Goal: Task Accomplishment & Management: Manage account settings

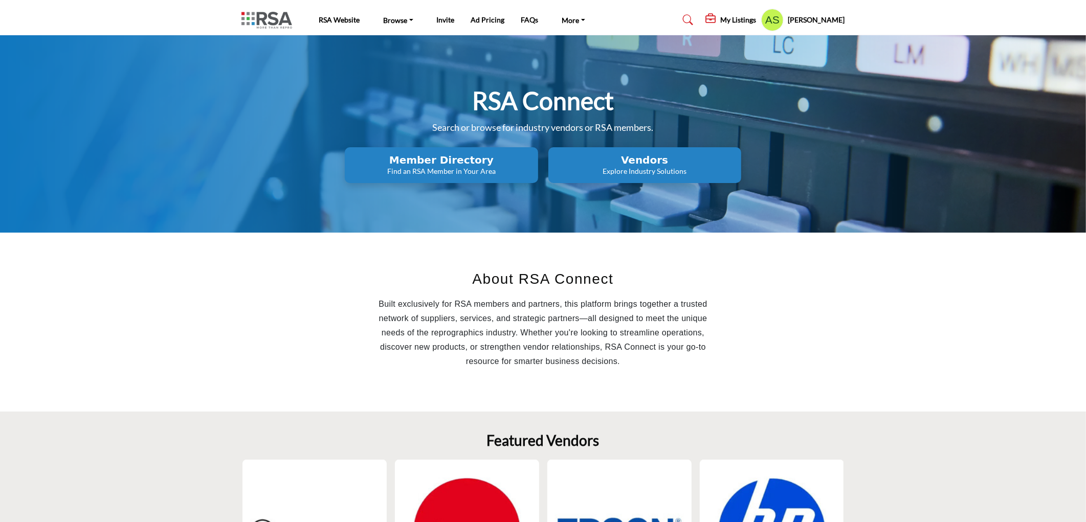
click at [613, 164] on h2 "Vendors" at bounding box center [644, 160] width 187 height 12
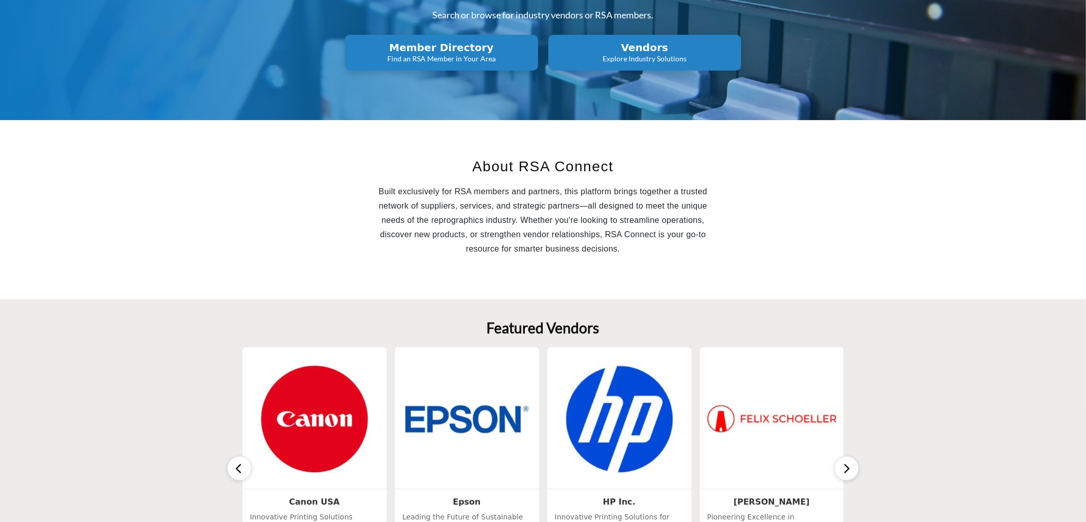
scroll to position [114, 0]
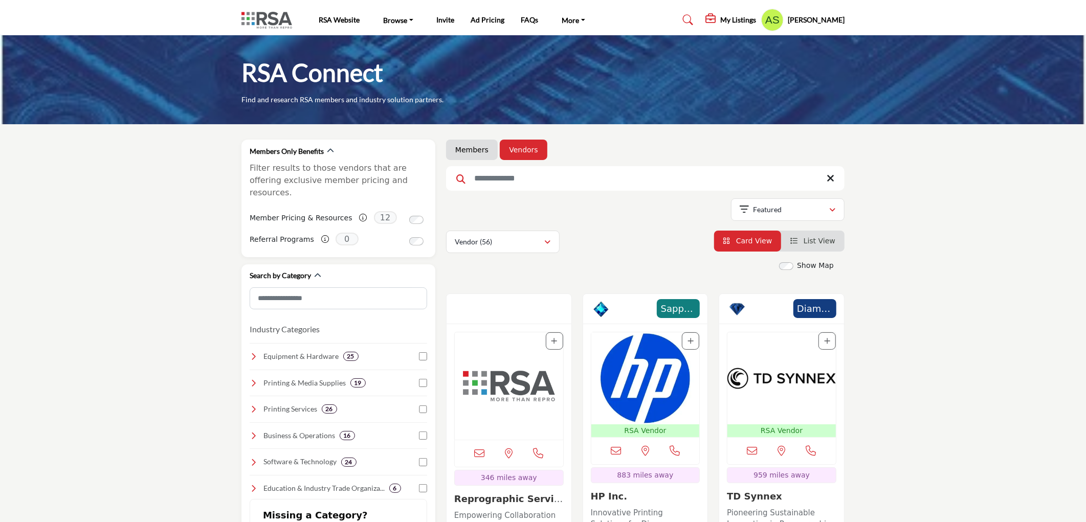
click at [524, 176] on input "Search Keyword" at bounding box center [645, 178] width 398 height 25
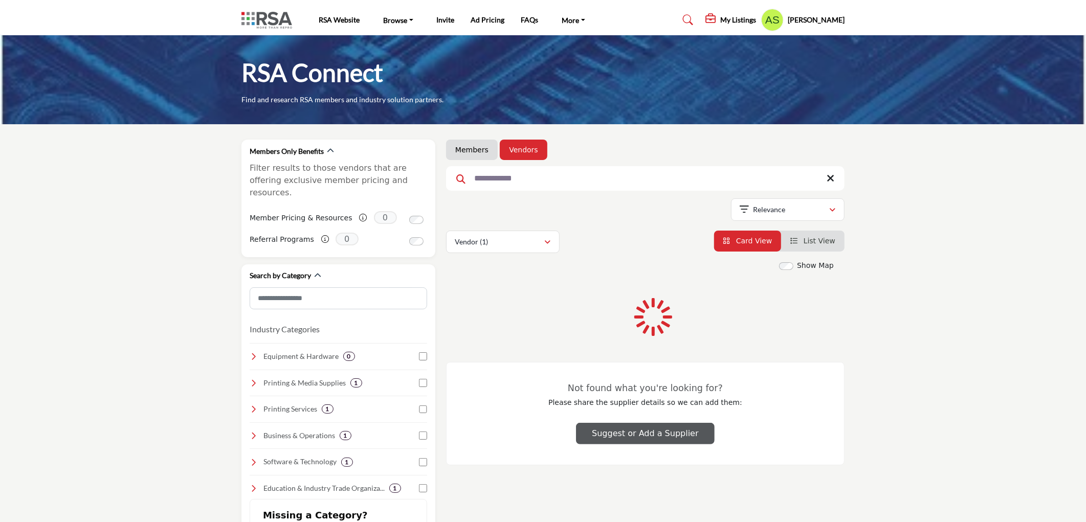
type input "**********"
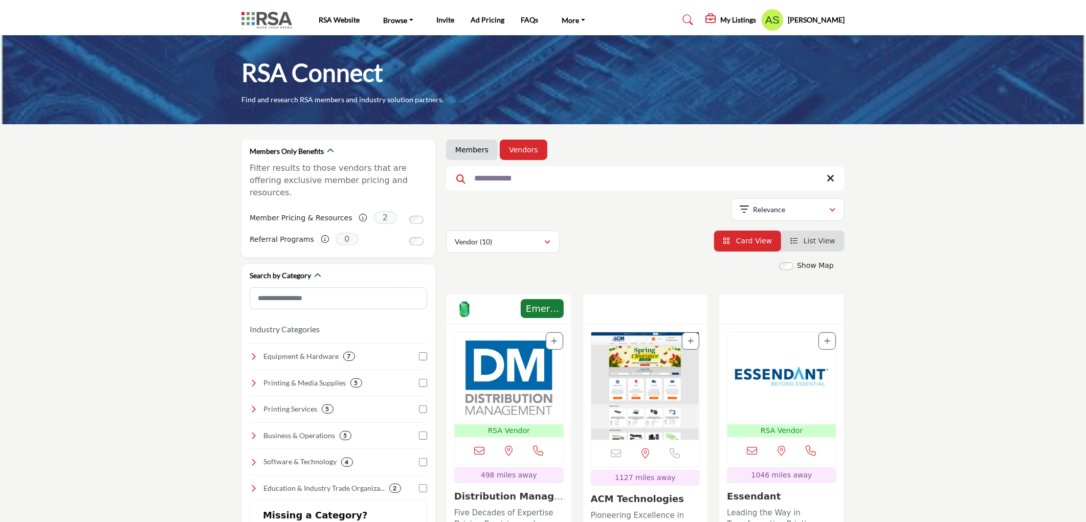
click at [524, 375] on img "Open Listing in new tab" at bounding box center [509, 378] width 108 height 92
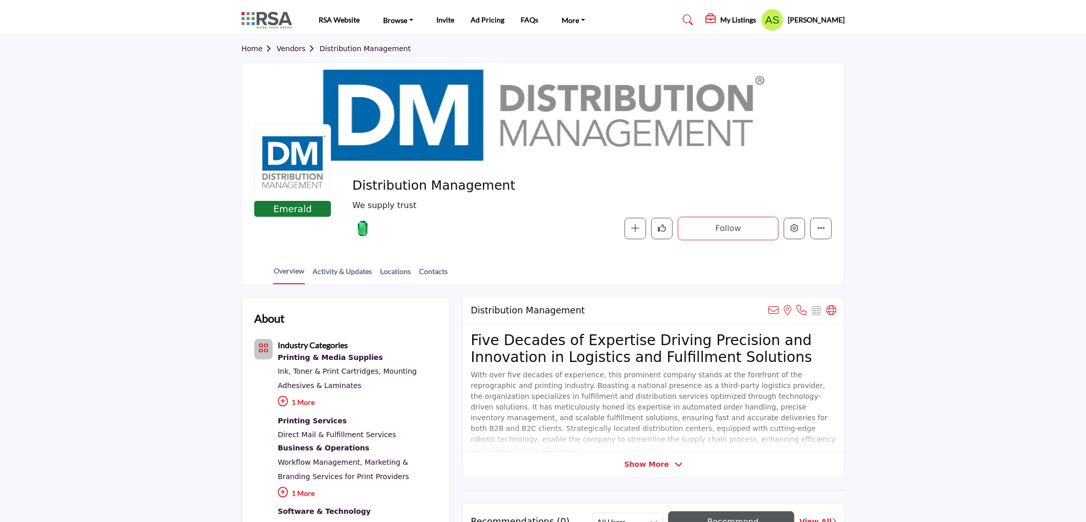
click at [780, 21] on profile-featured-9d57d186-dcdc-4fd1-8698-ebbedcf867ac "Show hide supplier dropdown" at bounding box center [772, 20] width 22 height 22
click at [781, 22] on profile-featured-9d57d186-dcdc-4fd1-8698-ebbedcf867ac "Show hide supplier dropdown" at bounding box center [772, 20] width 22 height 22
click at [783, 19] on profile-featured-9d57d186-dcdc-4fd1-8698-ebbedcf867ac "Show hide supplier dropdown" at bounding box center [772, 20] width 22 height 22
click at [822, 20] on h5 "[PERSON_NAME]" at bounding box center [815, 20] width 57 height 10
click at [796, 232] on icon "Edit company" at bounding box center [794, 228] width 8 height 8
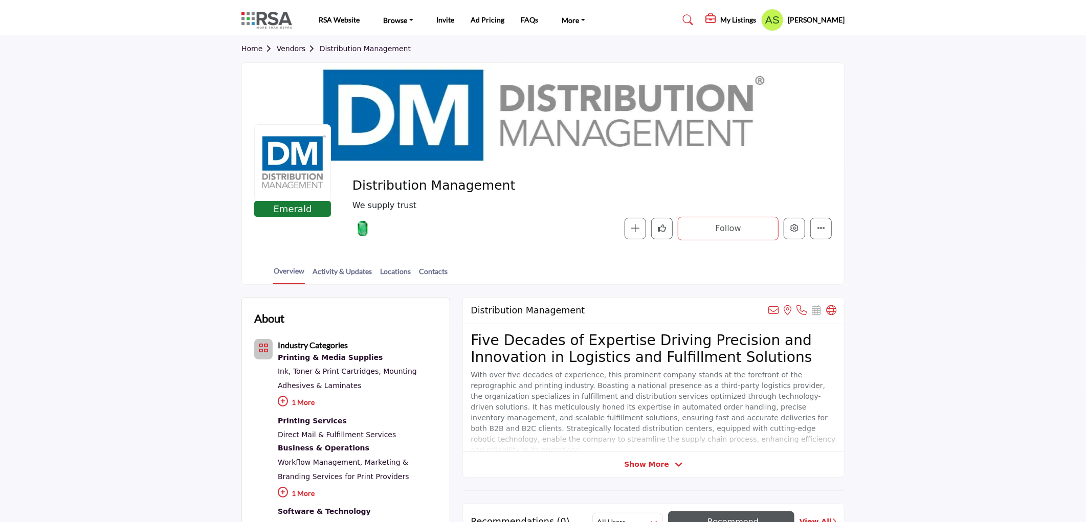
click at [783, 21] on profile-featured-9d57d186-dcdc-4fd1-8698-ebbedcf867ac "Show hide supplier dropdown" at bounding box center [772, 20] width 22 height 22
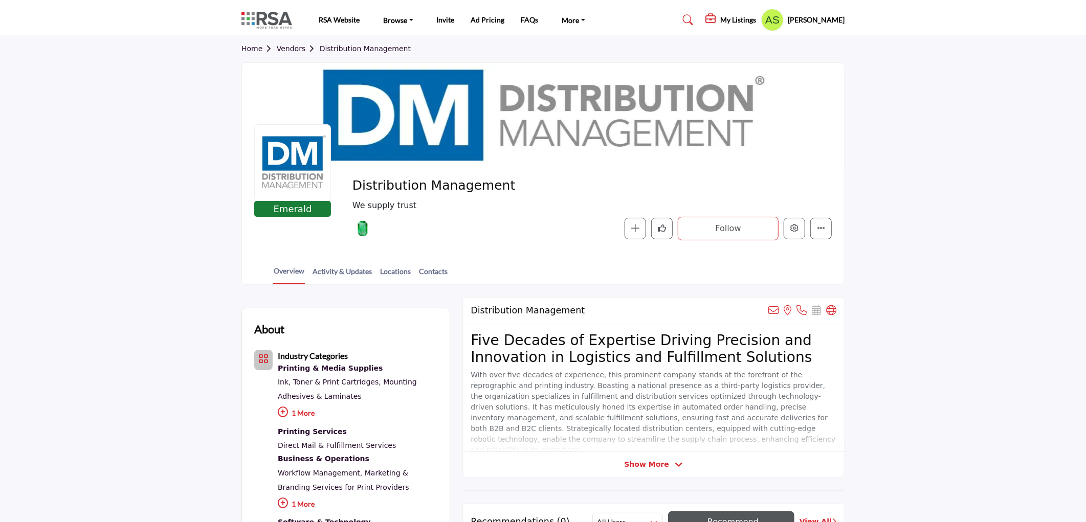
click at [783, 22] on profile-featured-9d57d186-dcdc-4fd1-8698-ebbedcf867ac "Show hide supplier dropdown" at bounding box center [772, 20] width 22 height 22
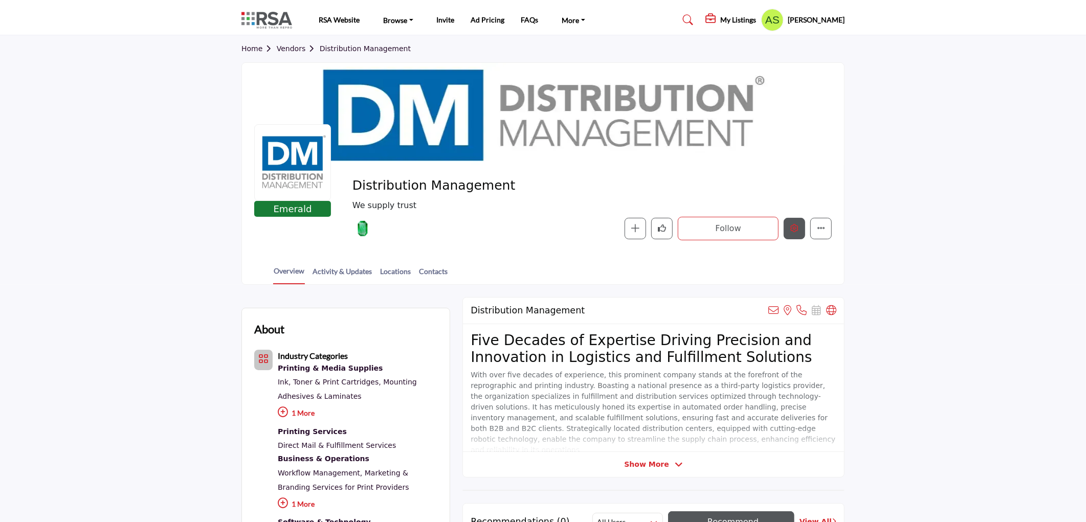
click at [792, 231] on icon "Edit company" at bounding box center [794, 228] width 8 height 8
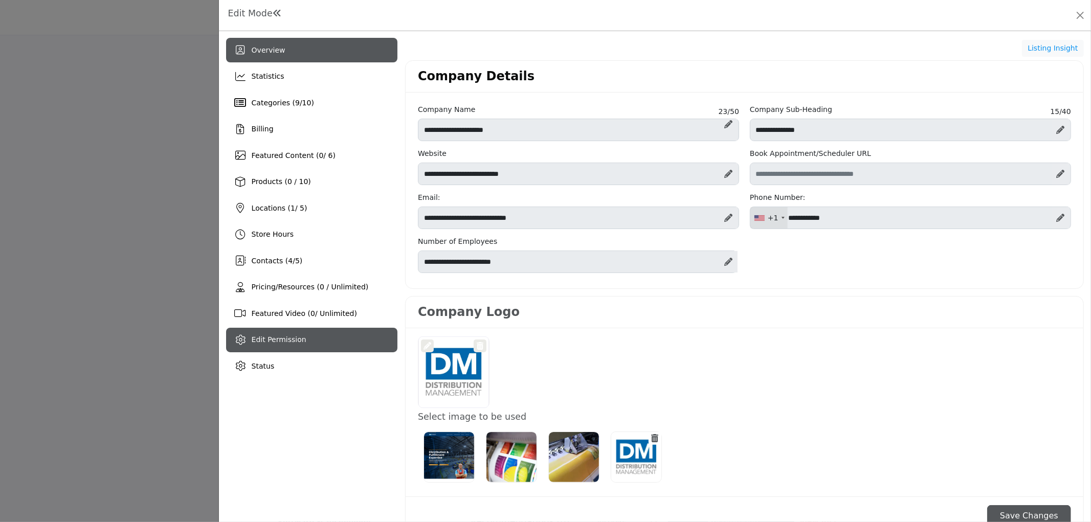
click at [298, 336] on span "Edit Permission" at bounding box center [279, 339] width 55 height 8
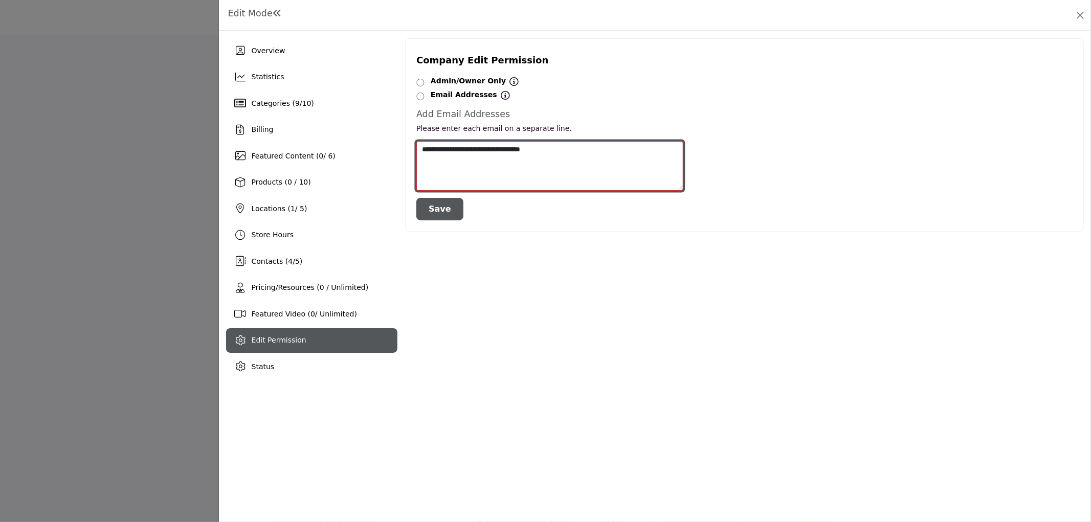
drag, startPoint x: 533, startPoint y: 151, endPoint x: 407, endPoint y: 151, distance: 126.8
click at [407, 151] on div "Company Edit Permission Admin/Owner Only Admin/Owner Only All Listing Contacts …" at bounding box center [744, 134] width 679 height 193
paste textarea
drag, startPoint x: 572, startPoint y: 153, endPoint x: 412, endPoint y: 160, distance: 160.2
click at [412, 160] on div "**********" at bounding box center [550, 180] width 278 height 79
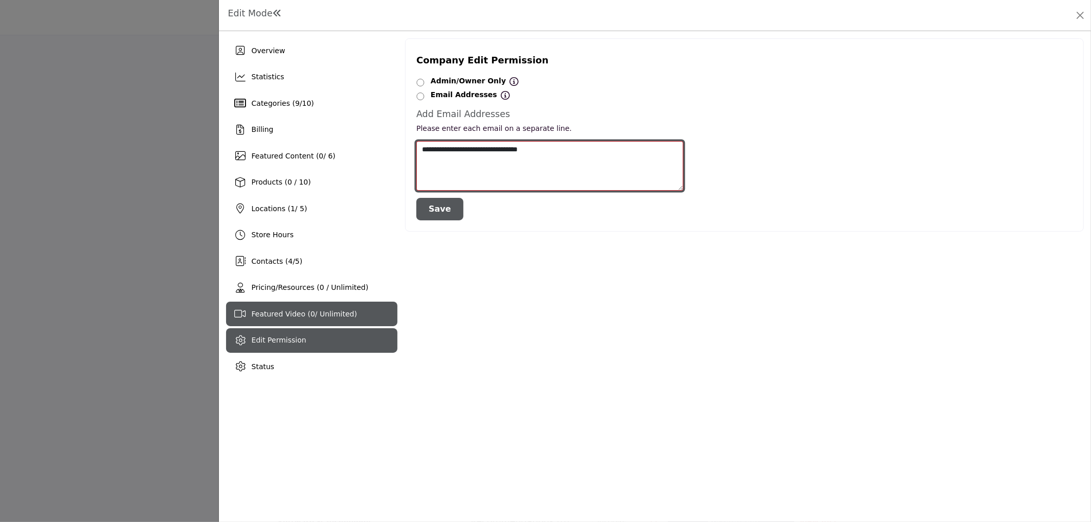
type textarea "**********"
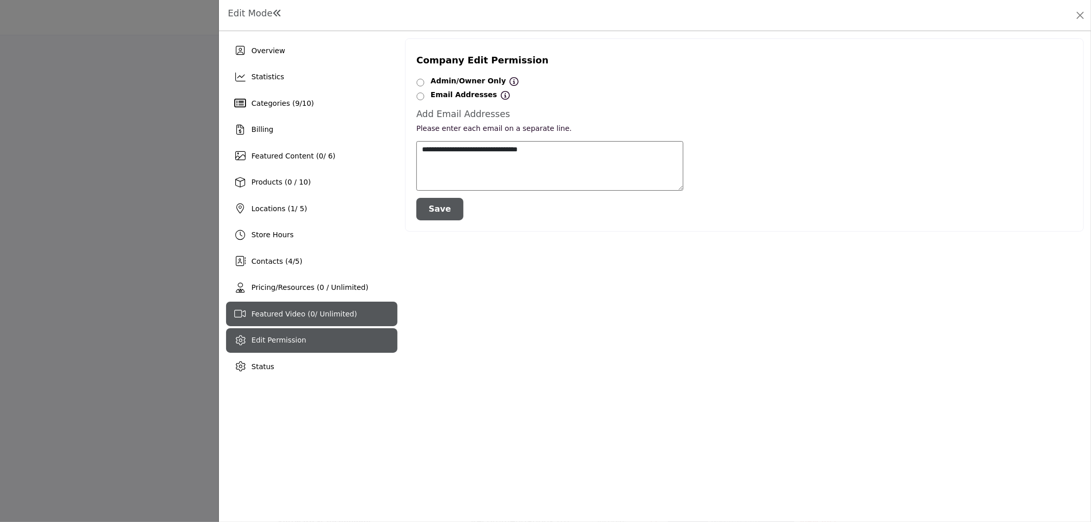
click at [317, 308] on div "Featured Video ( 0 / Unlimited)" at bounding box center [311, 314] width 171 height 25
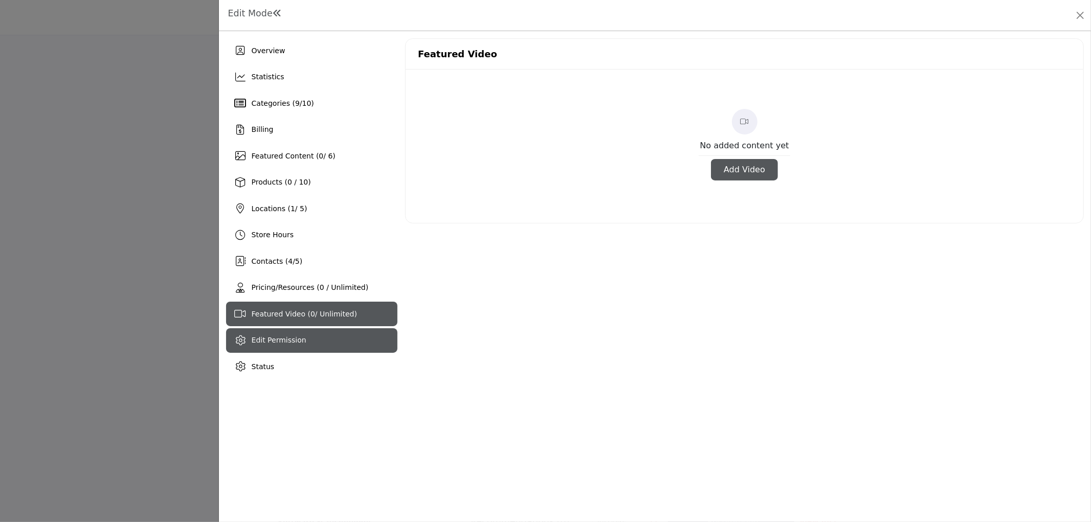
click at [295, 336] on span "Edit Permission" at bounding box center [279, 340] width 55 height 8
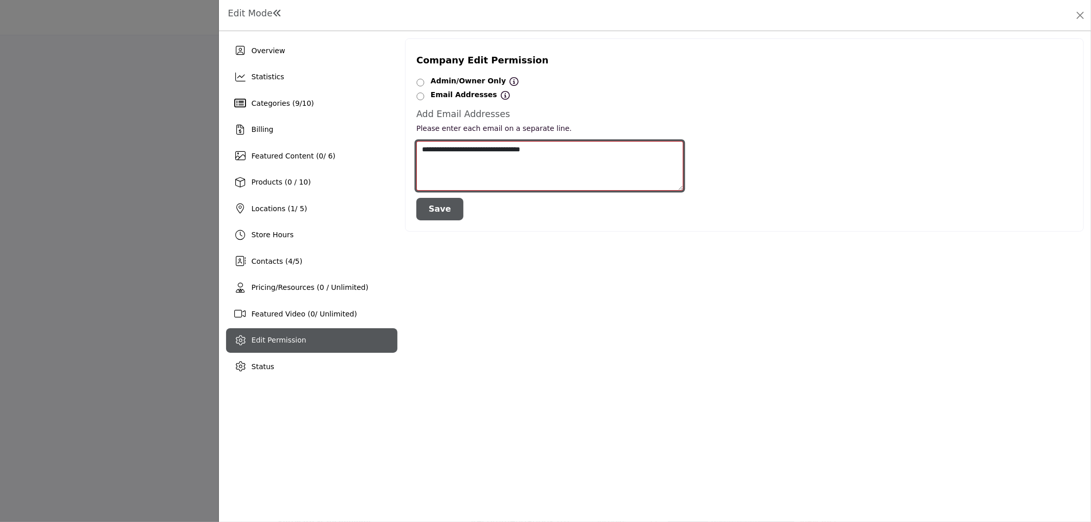
drag, startPoint x: 561, startPoint y: 157, endPoint x: 398, endPoint y: 161, distance: 163.7
click at [398, 161] on div "Overview Statistics Categories ( 9 / 10 ) Billing Featured Content ( 0 / 6) 1 4" at bounding box center [655, 208] width 858 height 341
paste textarea
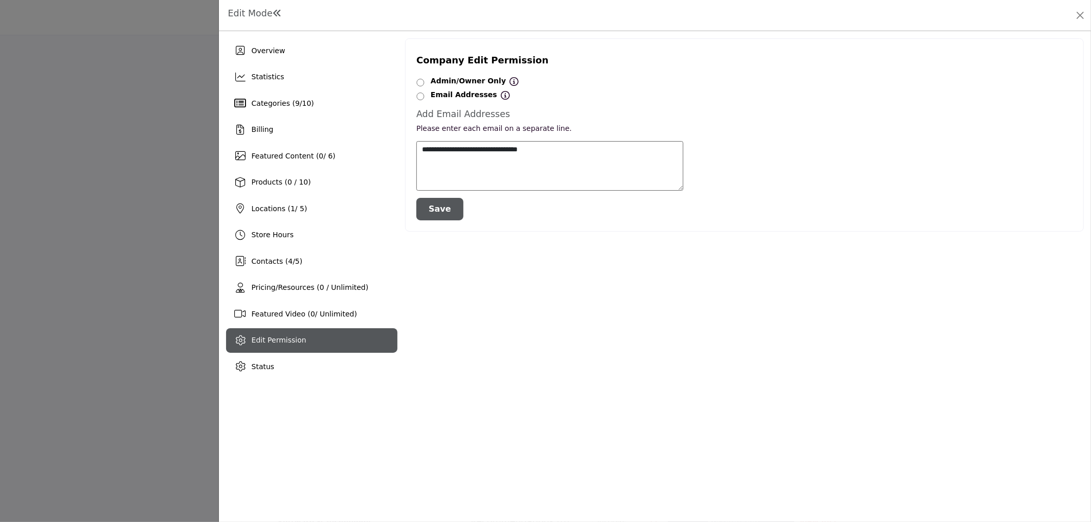
click at [440, 206] on button "Save" at bounding box center [439, 209] width 47 height 22
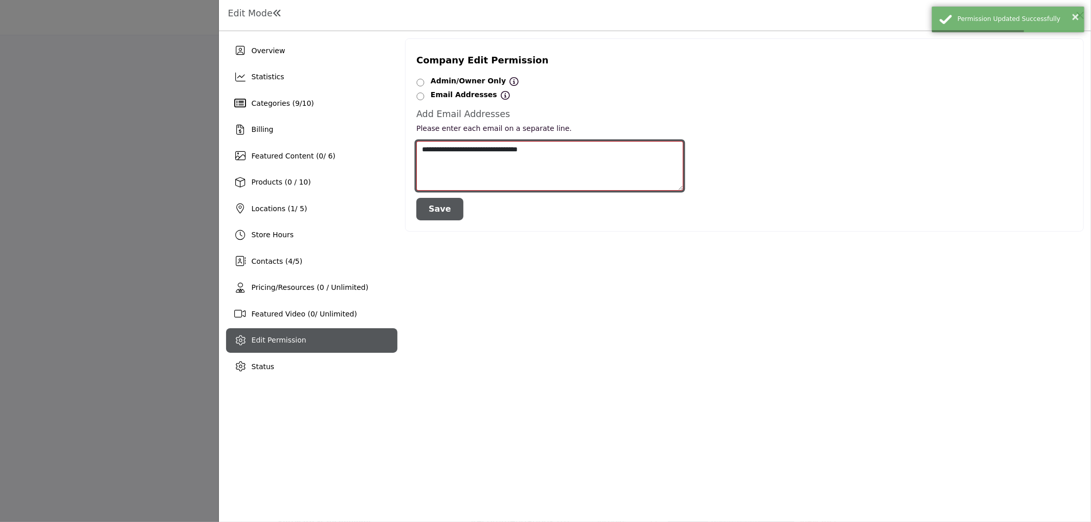
drag, startPoint x: 579, startPoint y: 151, endPoint x: 403, endPoint y: 147, distance: 176.5
click at [403, 147] on div "Overview Statistics Categories ( 9 / 10 ) Billing Featured Content ( 0 / 6) 1 4" at bounding box center [655, 208] width 858 height 341
paste textarea
type textarea "**********"
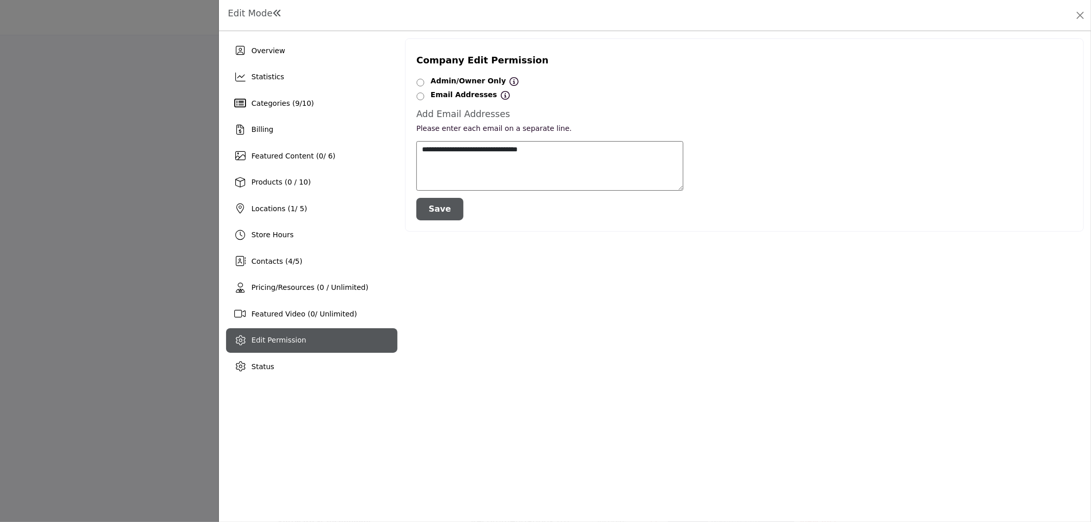
click at [449, 210] on button "Save" at bounding box center [439, 209] width 47 height 22
click at [179, 185] on div at bounding box center [545, 261] width 1091 height 522
